Goal: Feedback & Contribution: Leave review/rating

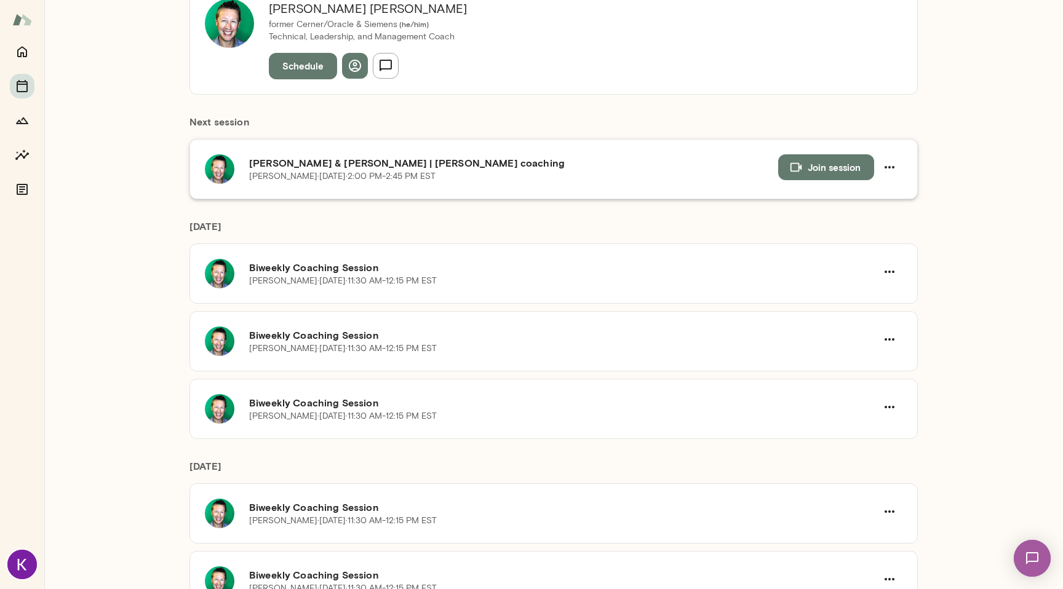
scroll to position [177, 0]
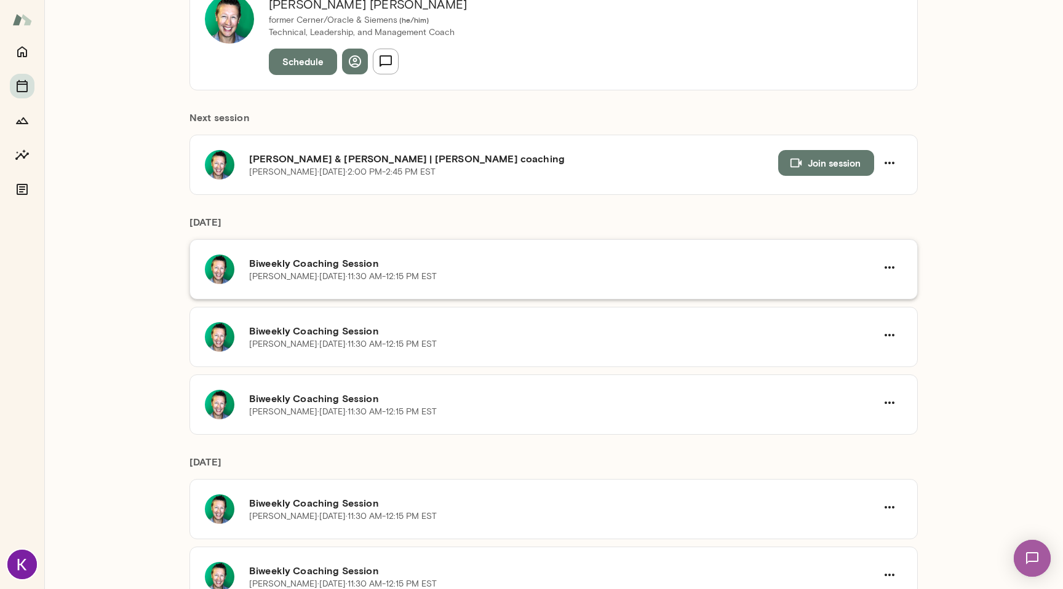
click at [366, 274] on p "[PERSON_NAME][DATE] · 11:30 AM-12:15 PM EST" at bounding box center [343, 277] width 188 height 12
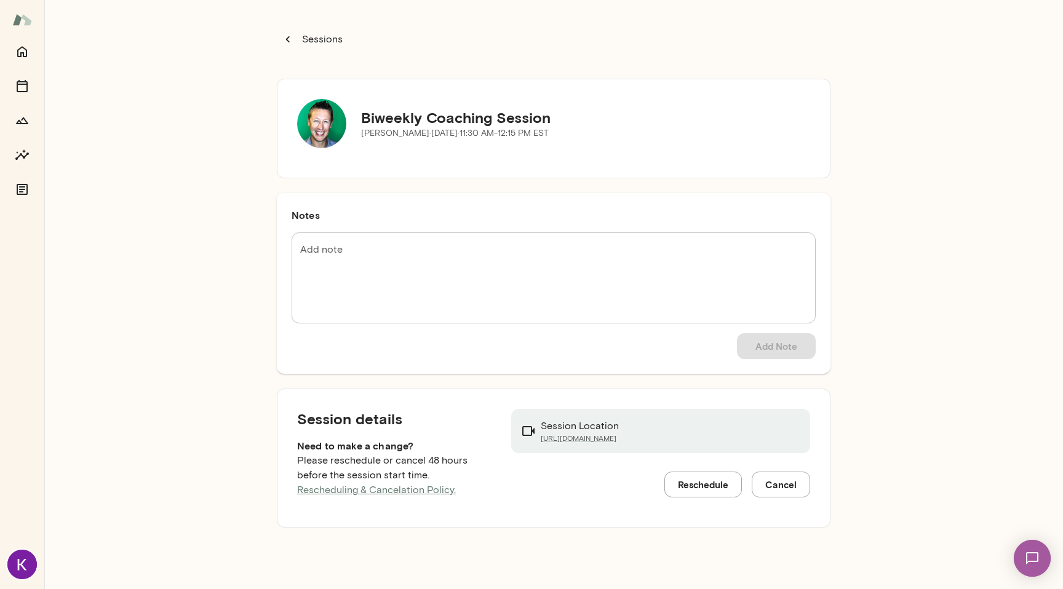
click at [711, 488] on button "Reschedule" at bounding box center [703, 485] width 78 height 26
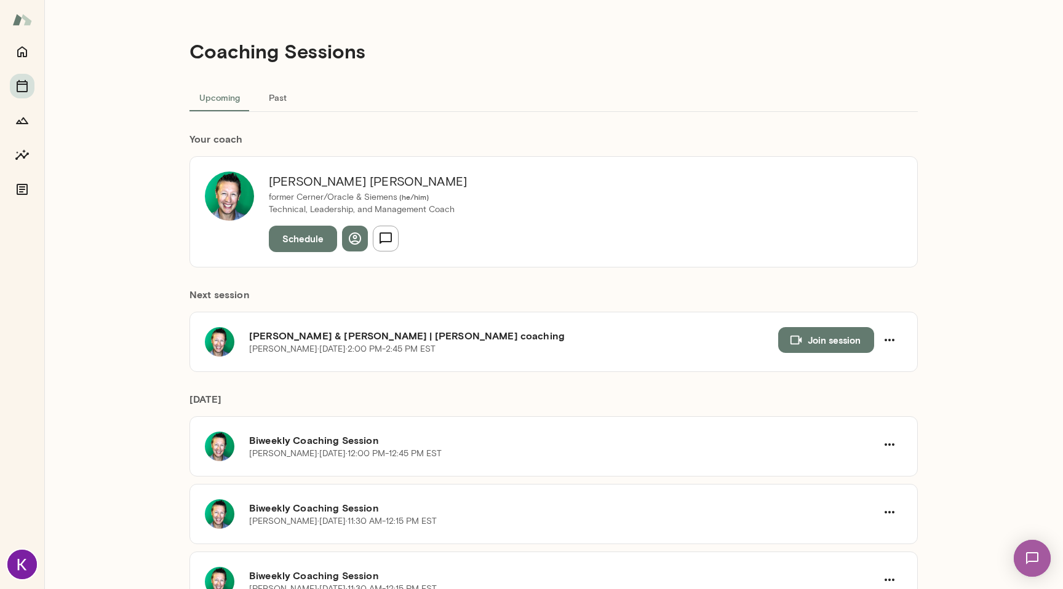
click at [282, 97] on button "Past" at bounding box center [277, 97] width 55 height 30
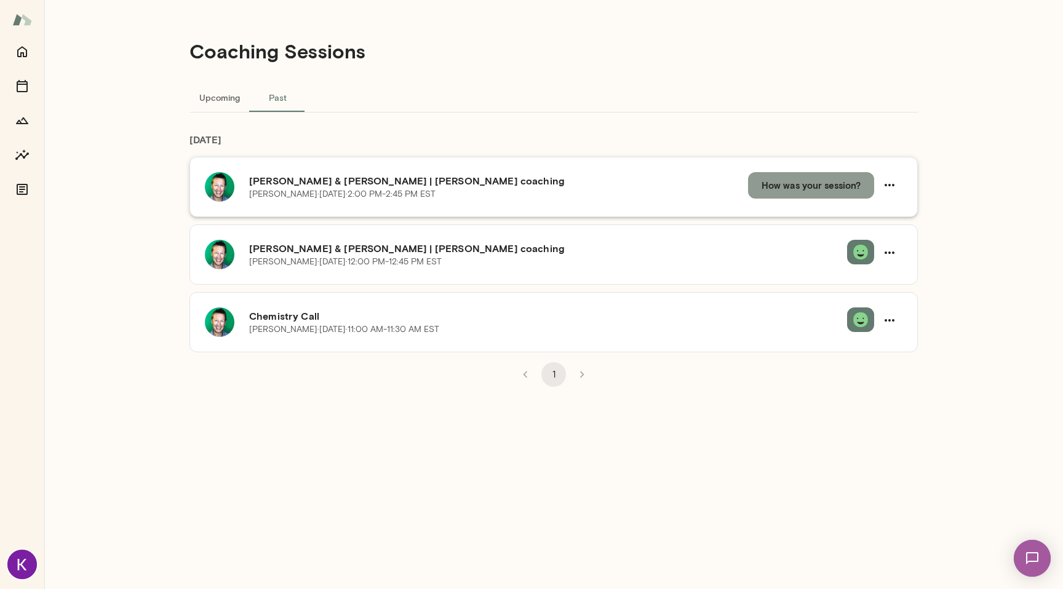
click at [809, 193] on button "How was your session?" at bounding box center [811, 185] width 126 height 26
click at [300, 87] on p "I had a great session with [PERSON_NAME]!" at bounding box center [201, 80] width 196 height 15
click at [515, 370] on button "Share" at bounding box center [531, 358] width 98 height 26
click at [222, 94] on button "Upcoming" at bounding box center [220, 97] width 60 height 30
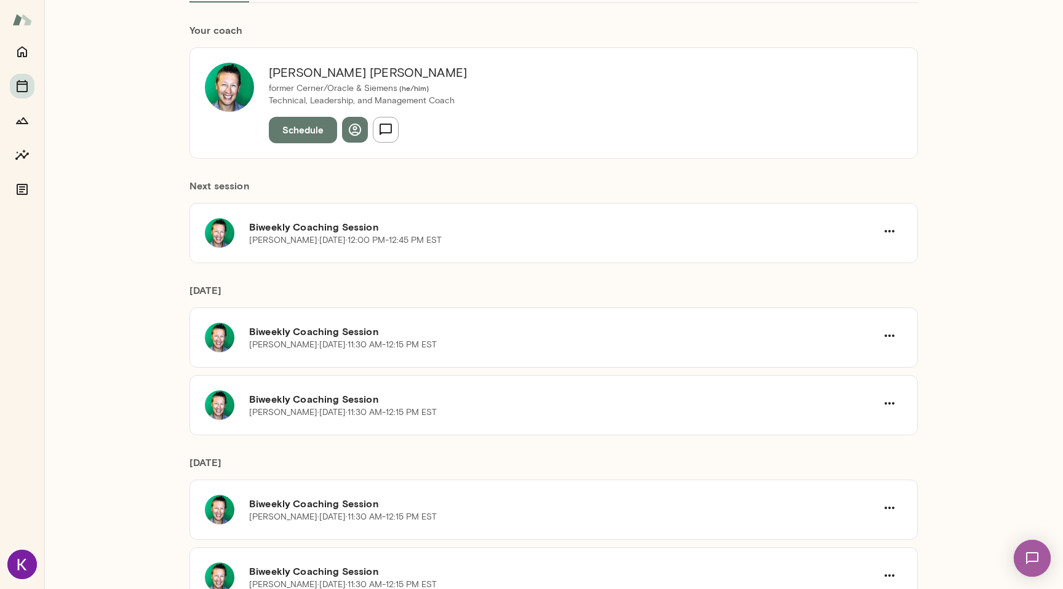
scroll to position [161, 0]
